Goal: Task Accomplishment & Management: Manage account settings

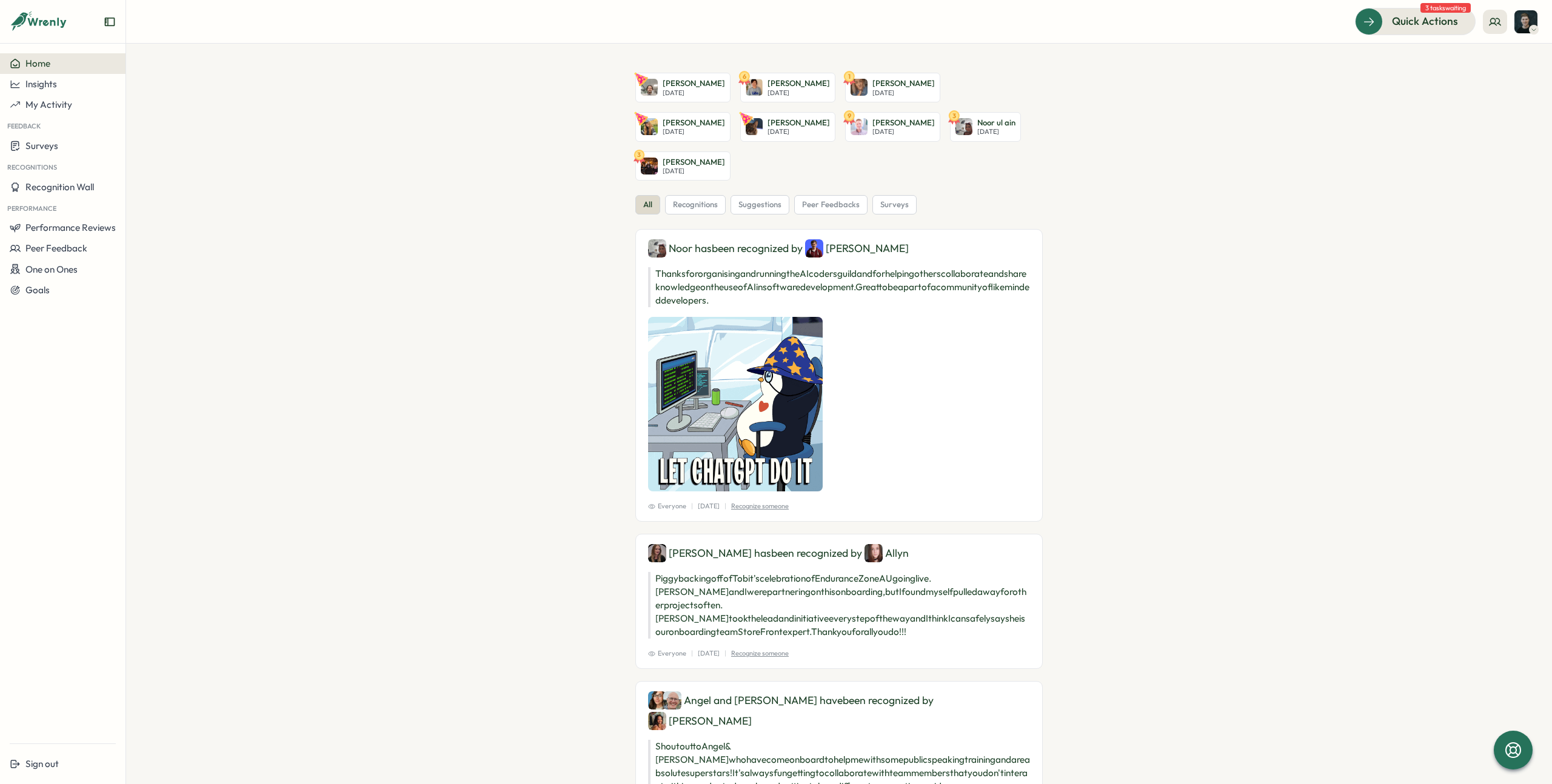
click at [371, 224] on section "[PERSON_NAME][DATE] 6 [PERSON_NAME][DATE] 1 [PERSON_NAME][DATE] [PERSON_NAME] […" at bounding box center [839, 413] width 1426 height 740
click at [81, 229] on span "Performance Reviews" at bounding box center [71, 227] width 91 height 11
click at [152, 229] on div "Insights" at bounding box center [145, 239] width 44 height 23
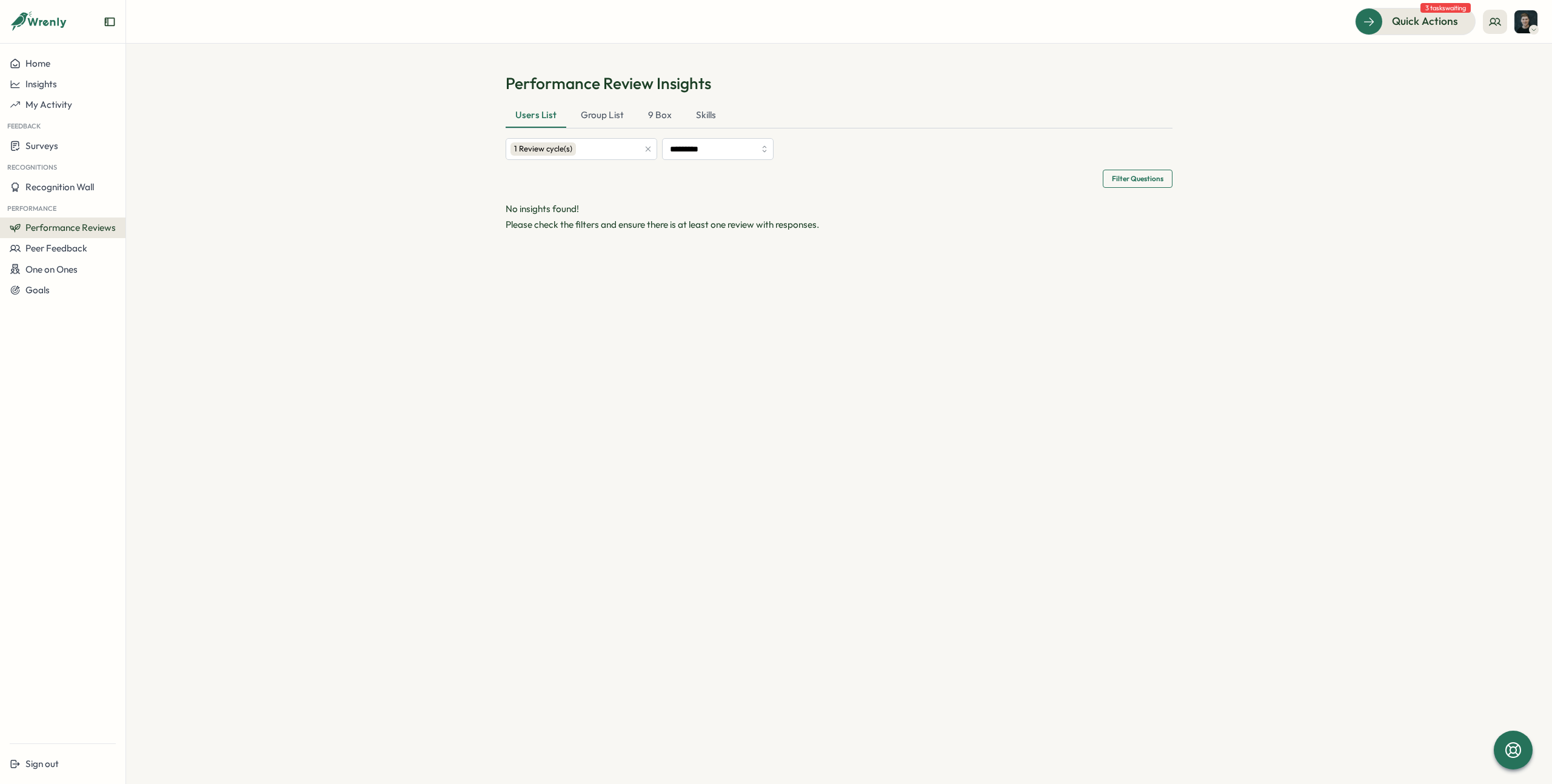
click at [73, 224] on span "Performance Reviews" at bounding box center [71, 227] width 91 height 11
click at [140, 216] on div "Reviews" at bounding box center [145, 216] width 34 height 13
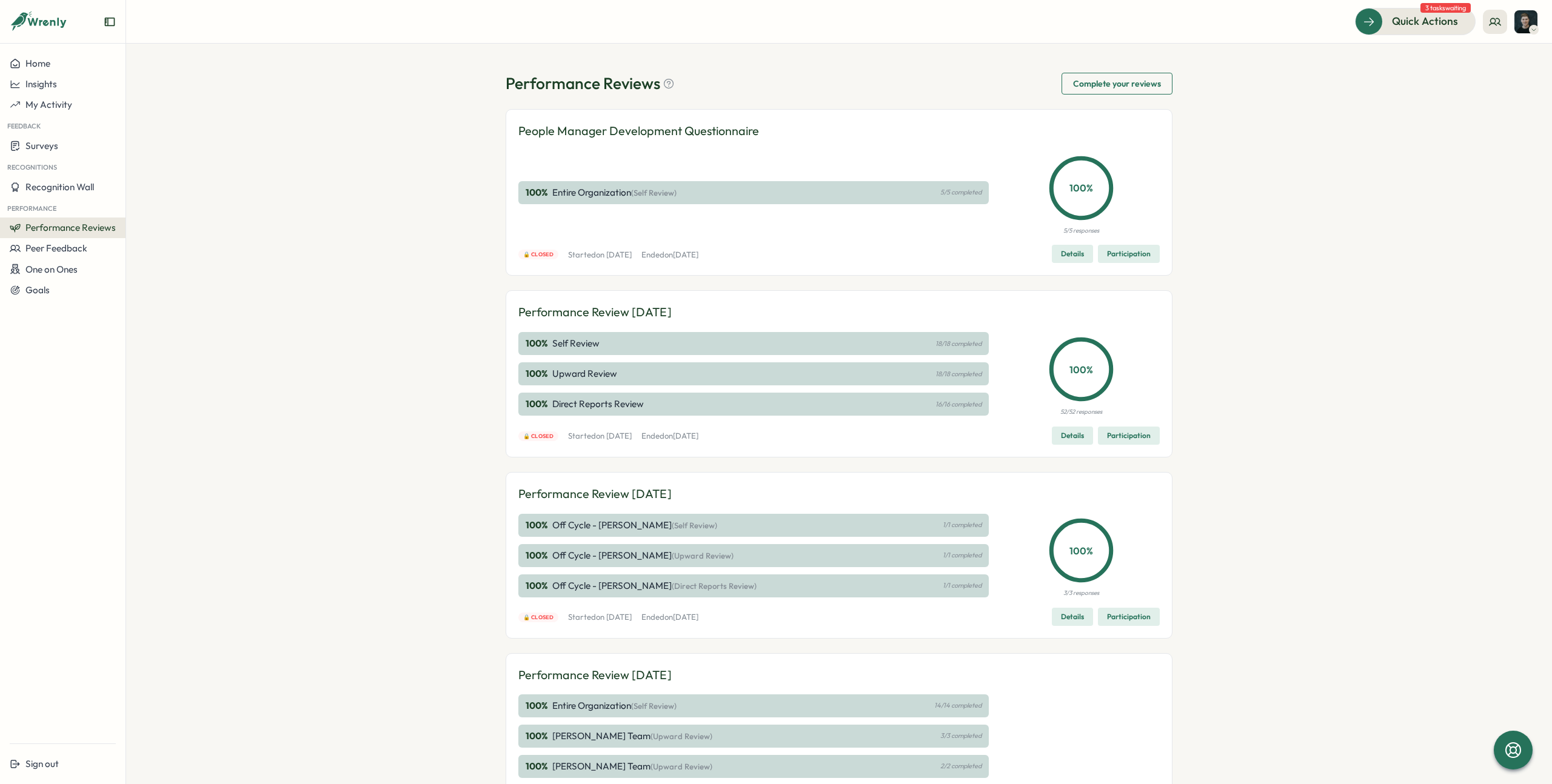
click at [51, 230] on span "Performance Reviews" at bounding box center [71, 227] width 91 height 11
click at [61, 100] on span "My Activity" at bounding box center [49, 104] width 47 height 11
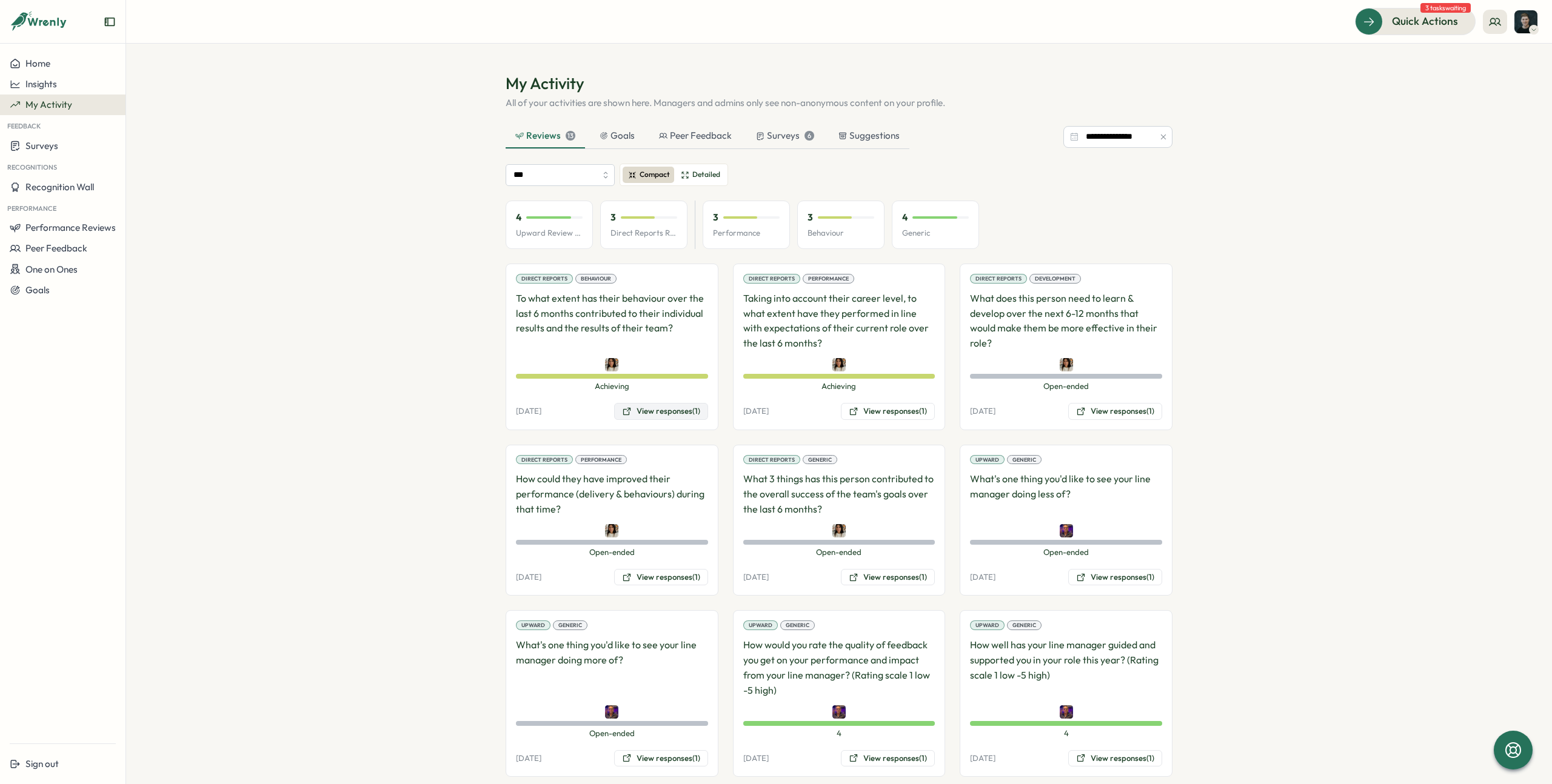
click at [644, 410] on button "View responses (1)" at bounding box center [661, 412] width 94 height 17
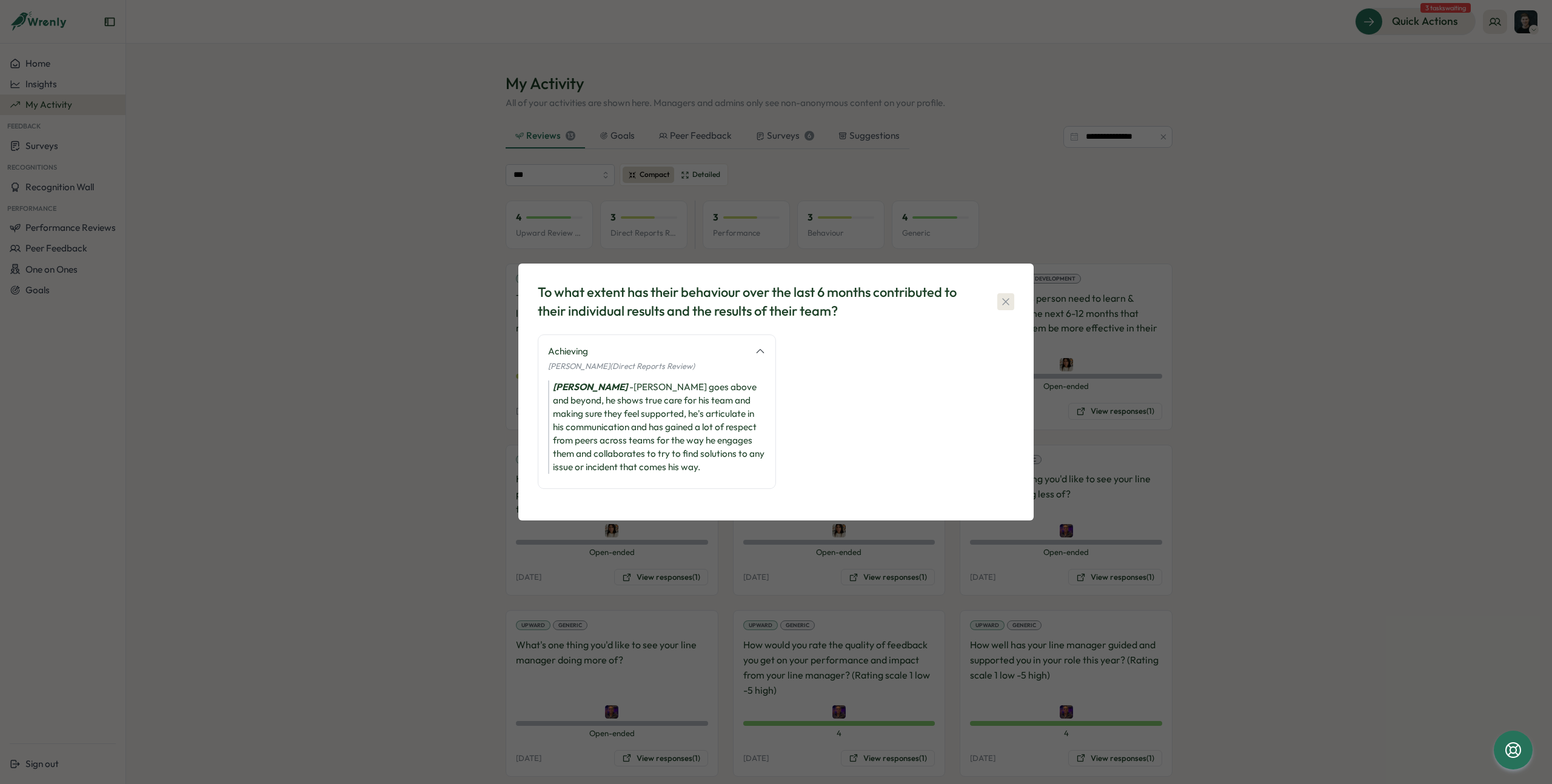
click at [1004, 296] on icon "button" at bounding box center [1005, 302] width 12 height 12
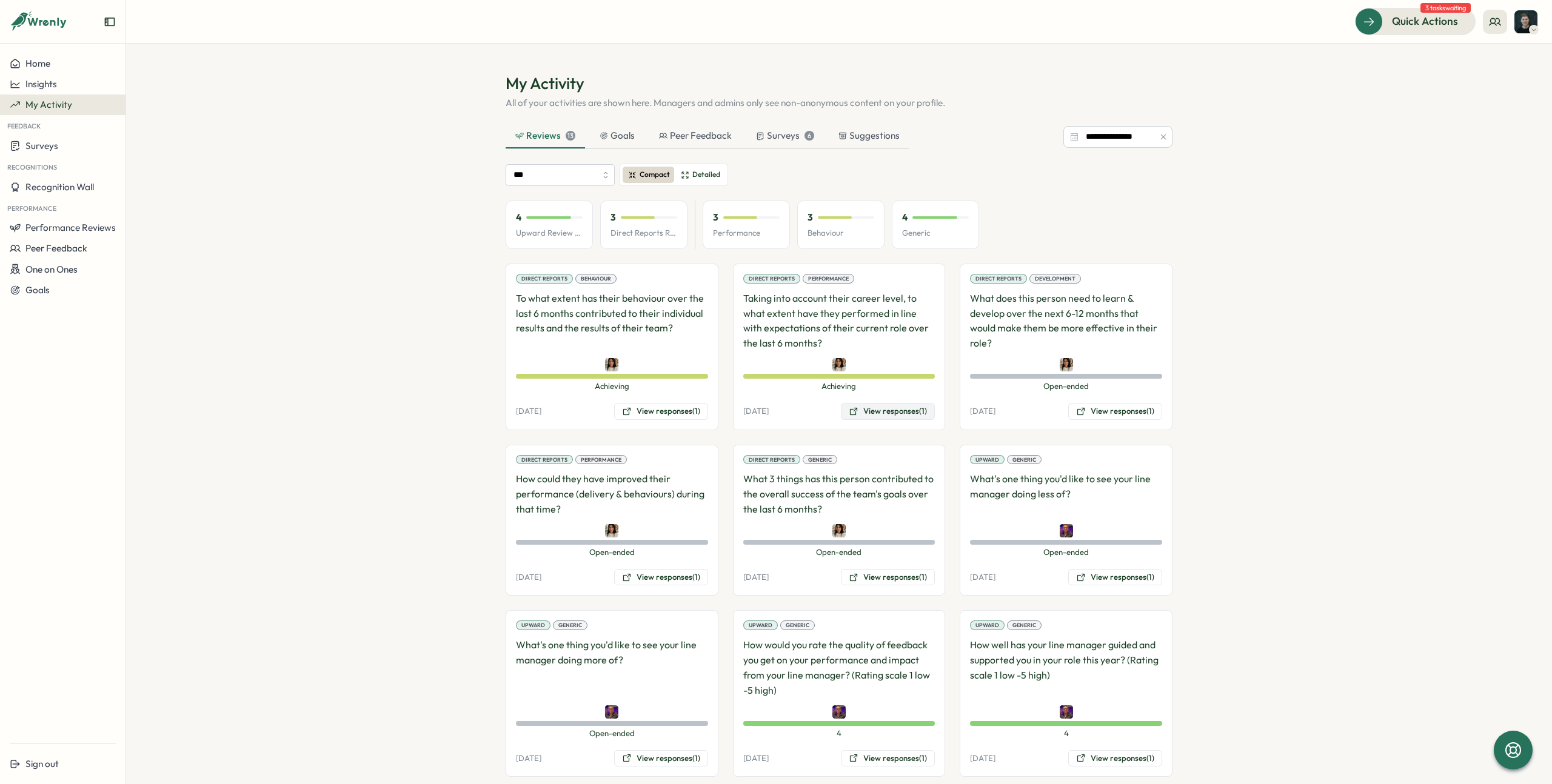
click at [874, 410] on button "View responses (1)" at bounding box center [888, 412] width 94 height 17
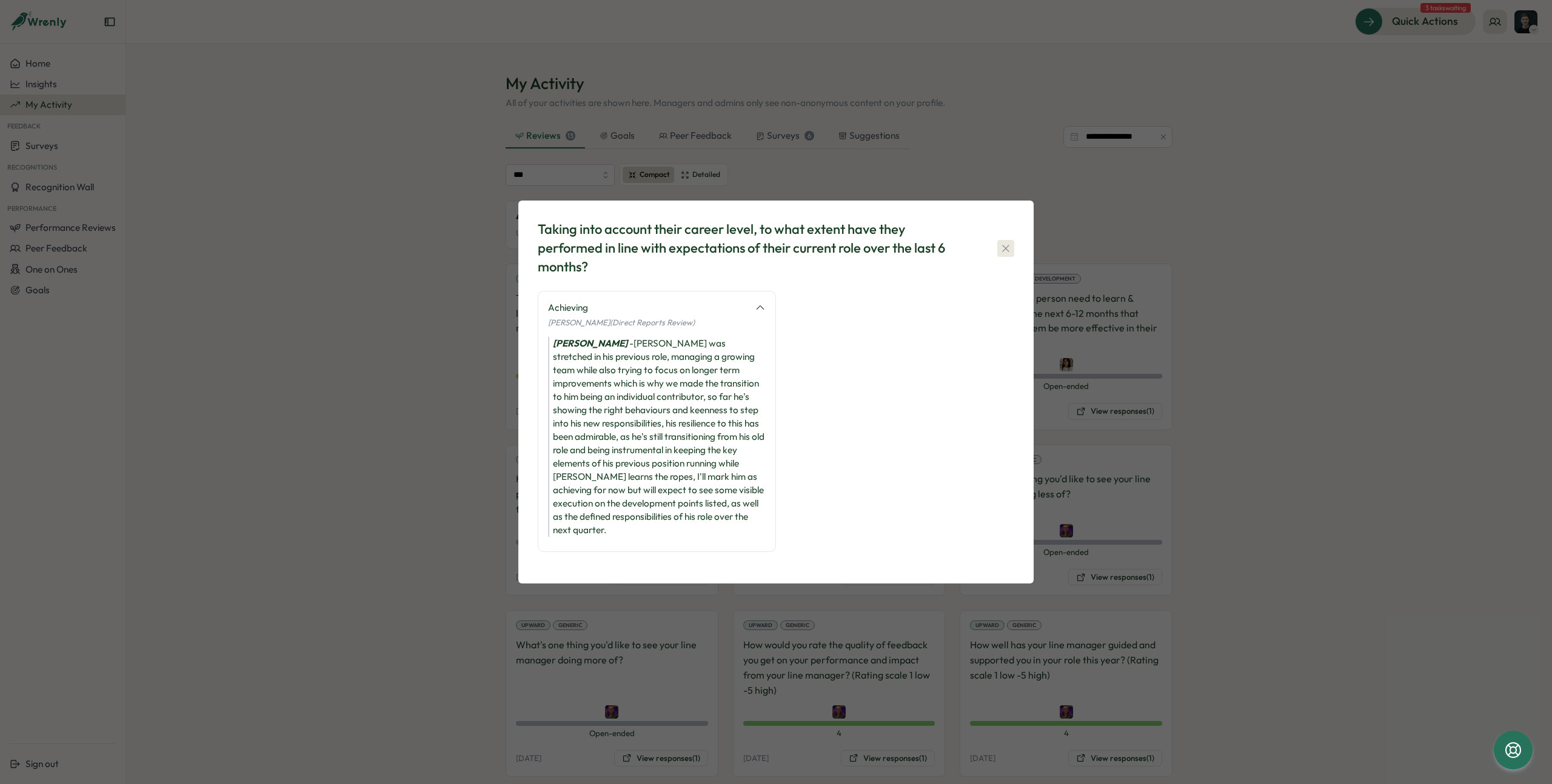
click at [1004, 255] on icon "button" at bounding box center [1005, 249] width 12 height 12
